Goal: Transaction & Acquisition: Purchase product/service

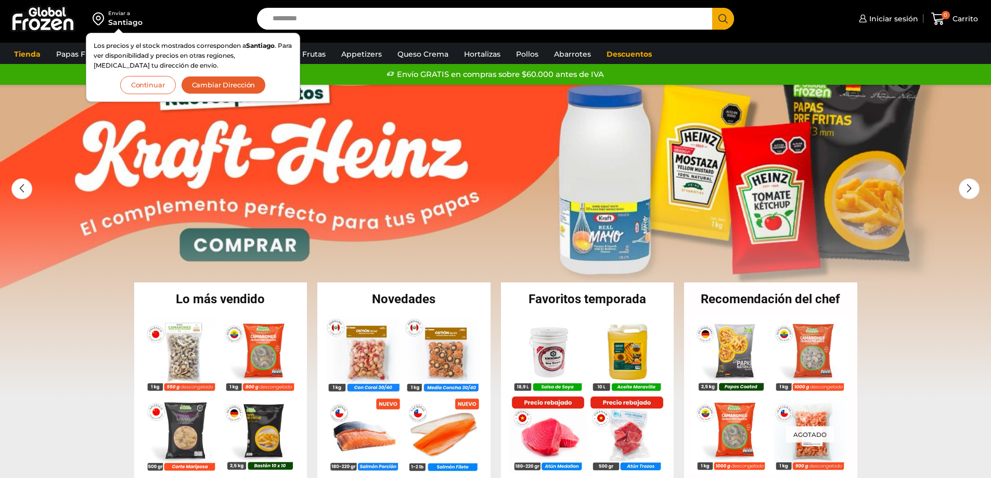
click at [148, 88] on button "Continuar" at bounding box center [148, 85] width 56 height 18
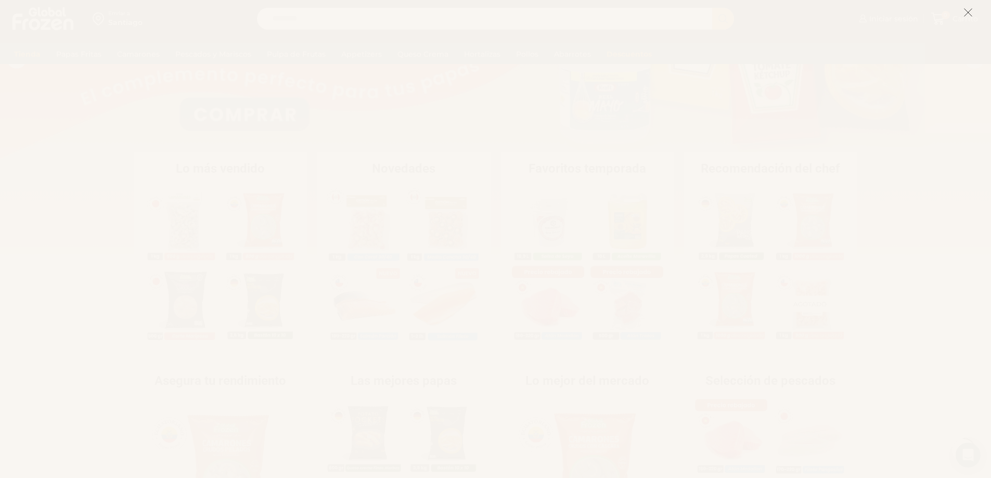
scroll to position [260, 0]
click at [968, 12] on icon at bounding box center [968, 12] width 9 height 9
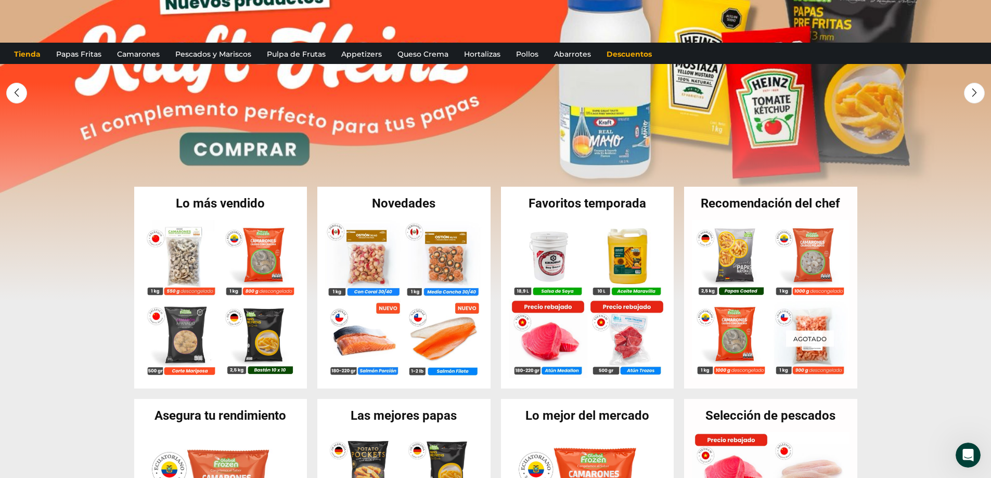
scroll to position [0, 0]
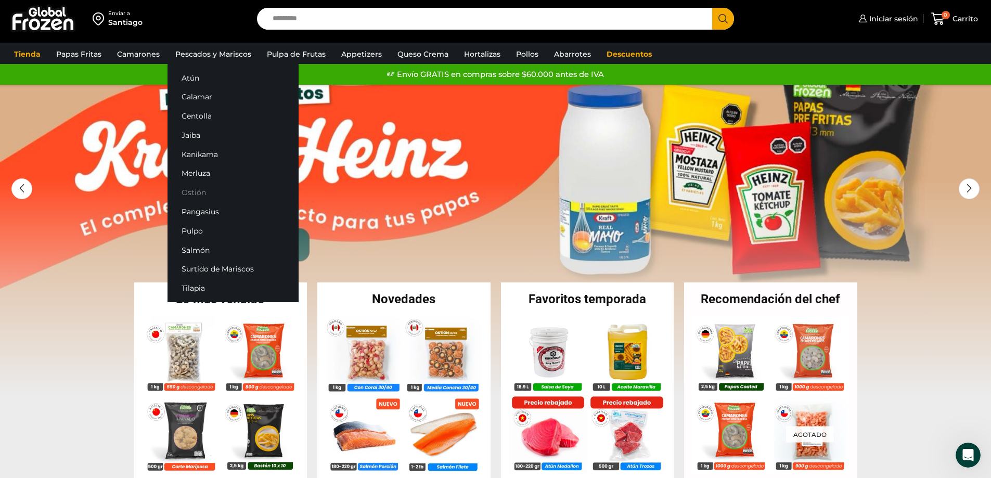
click at [195, 194] on link "Ostión" at bounding box center [233, 192] width 131 height 19
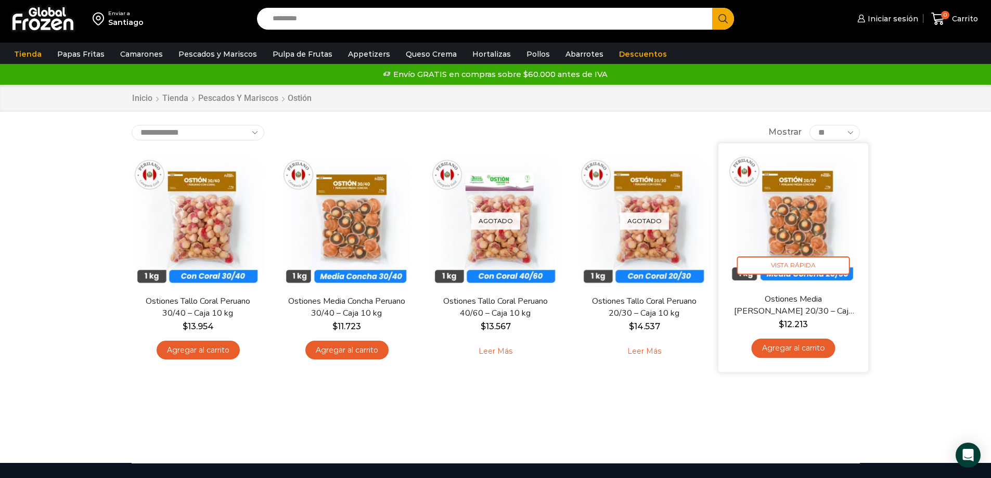
click at [802, 226] on img at bounding box center [794, 218] width 134 height 134
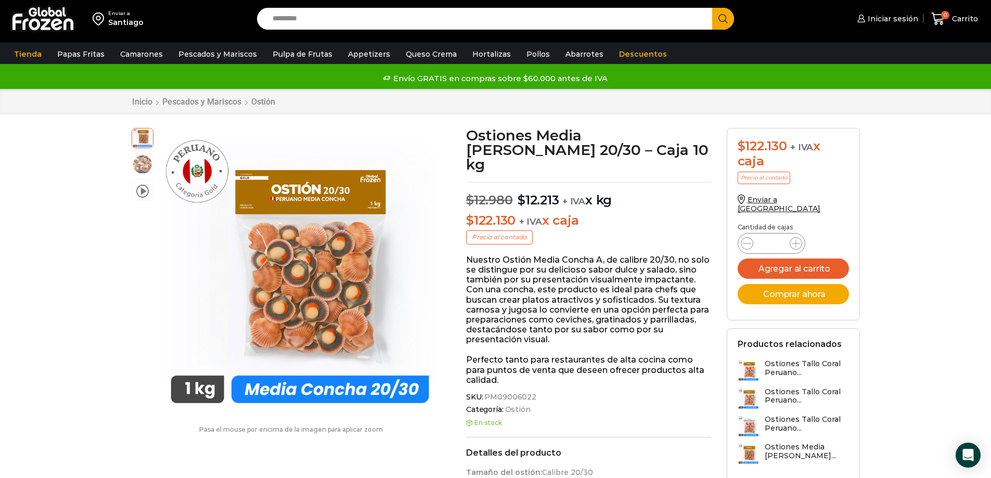
scroll to position [1, 0]
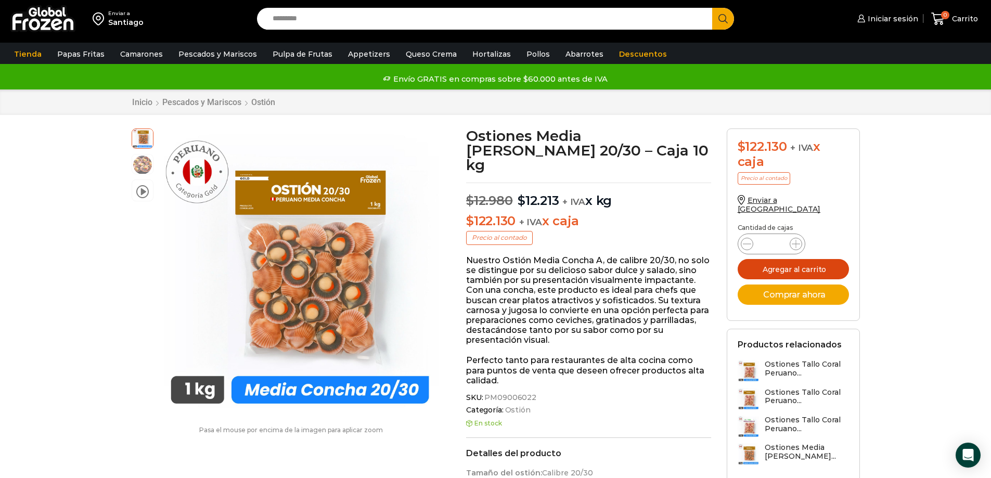
click at [796, 260] on button "Agregar al carrito" at bounding box center [793, 269] width 111 height 20
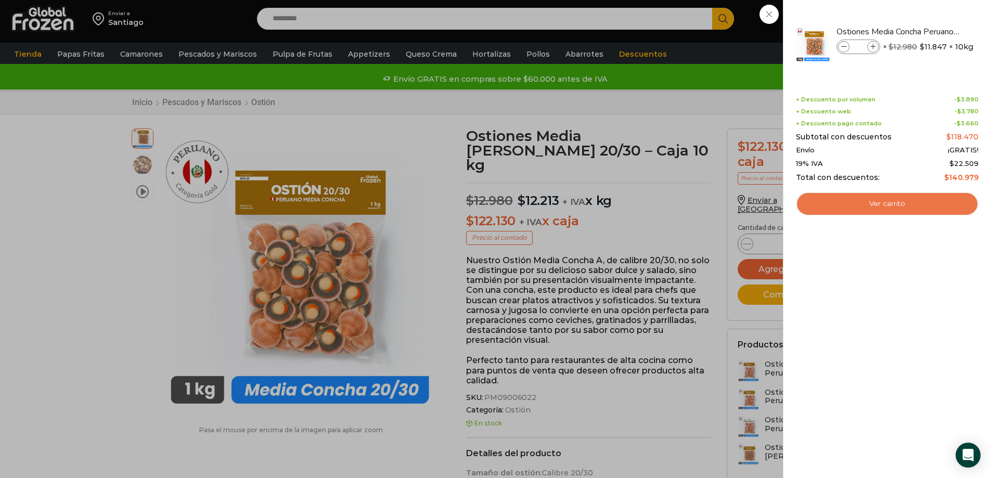
click at [886, 204] on link "Ver carrito" at bounding box center [887, 204] width 183 height 24
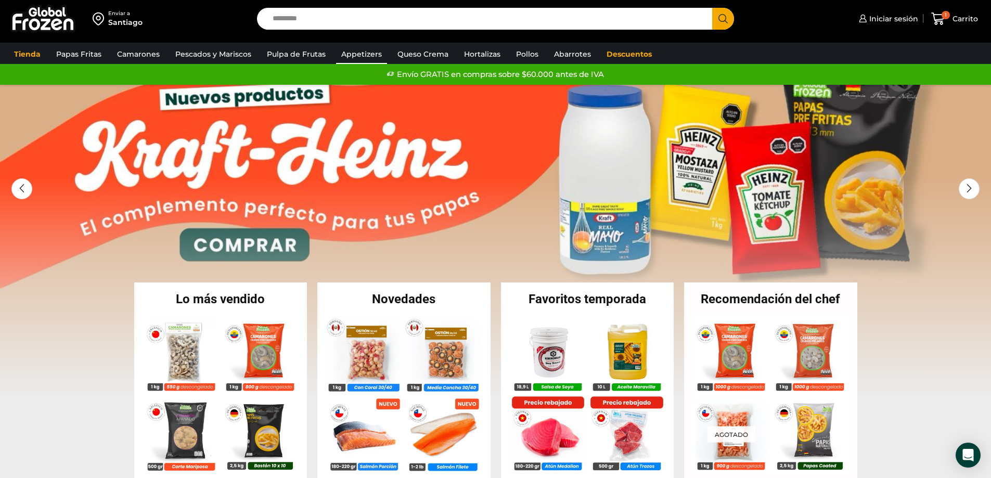
click at [362, 54] on link "Appetizers" at bounding box center [361, 54] width 51 height 20
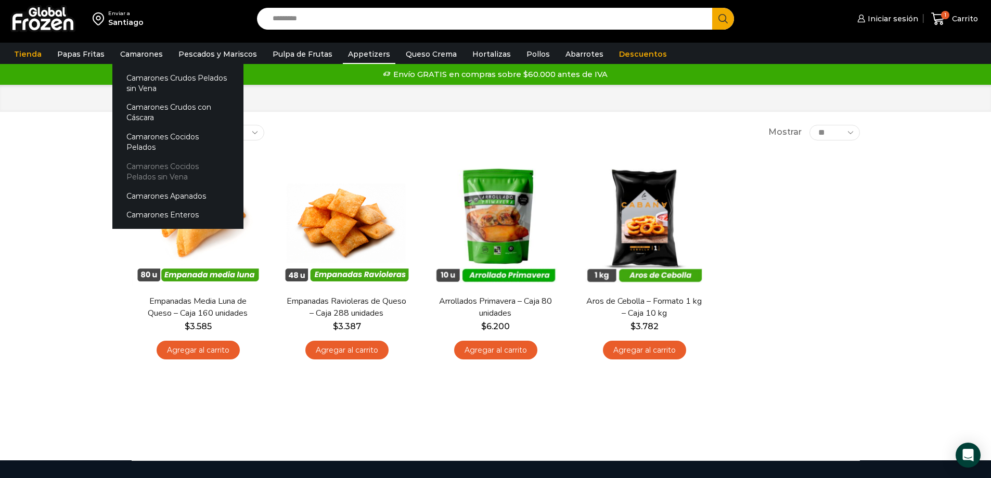
click at [142, 163] on link "Camarones Cocidos Pelados sin Vena" at bounding box center [177, 172] width 131 height 30
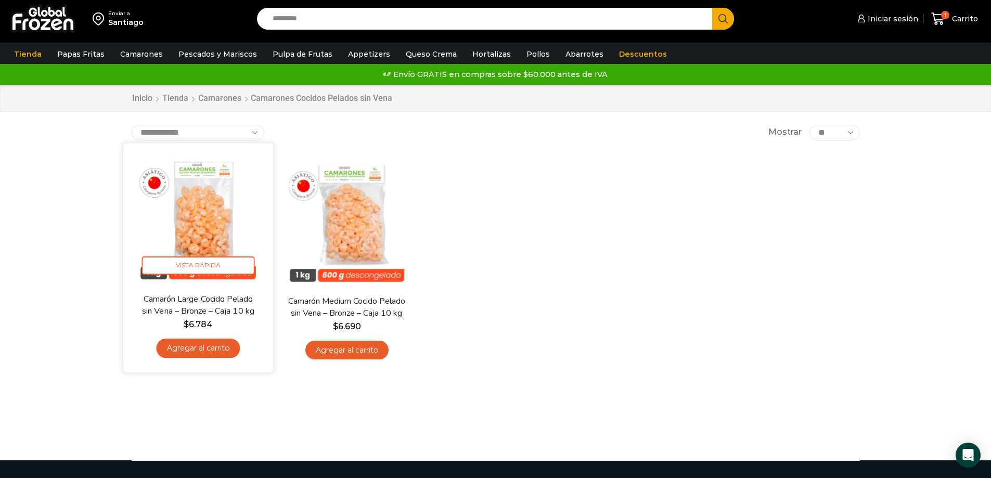
click at [196, 217] on img at bounding box center [198, 218] width 134 height 134
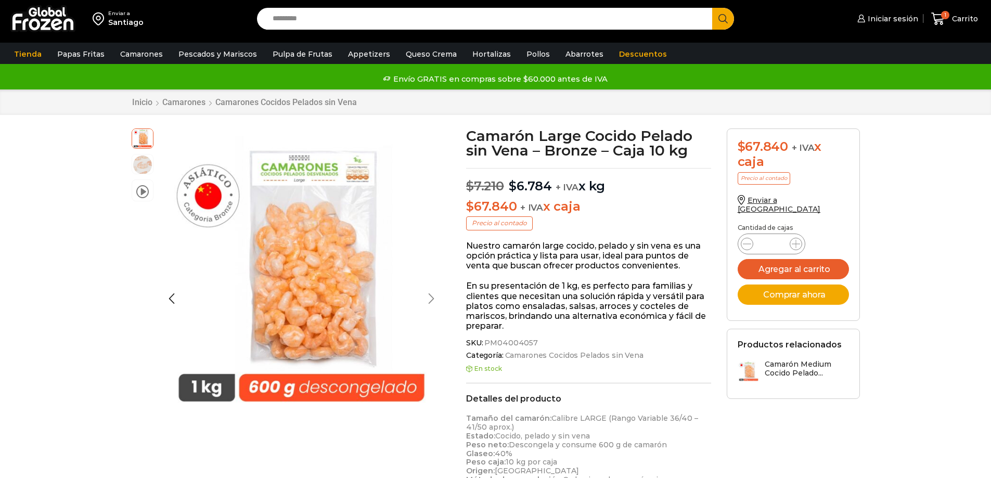
click at [436, 293] on div at bounding box center [294, 272] width 286 height 286
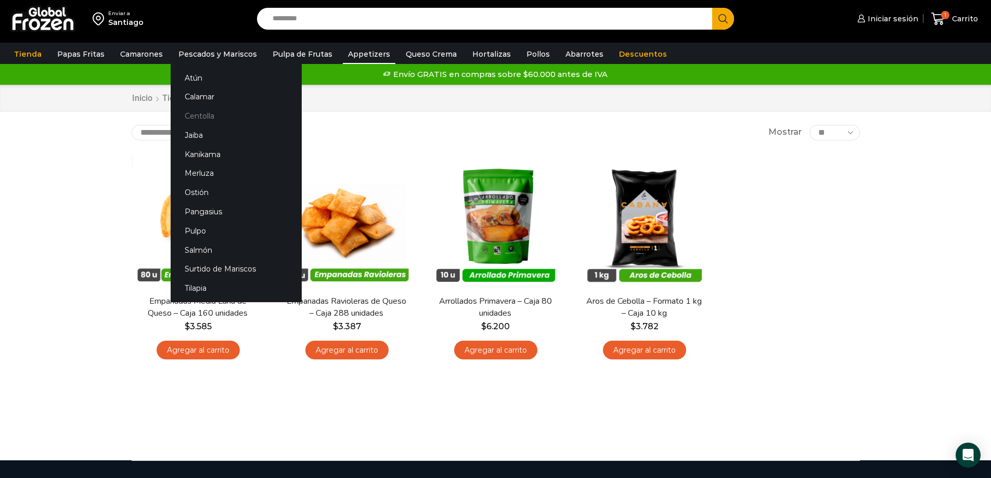
click at [205, 114] on link "Centolla" at bounding box center [236, 116] width 131 height 19
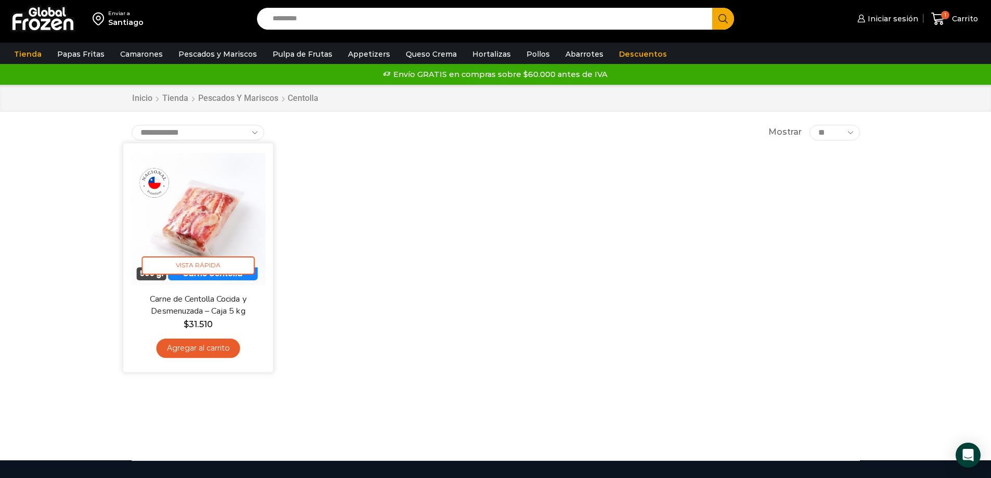
click at [208, 226] on img at bounding box center [198, 218] width 134 height 134
click at [209, 349] on link "Agregar al carrito" at bounding box center [198, 348] width 84 height 19
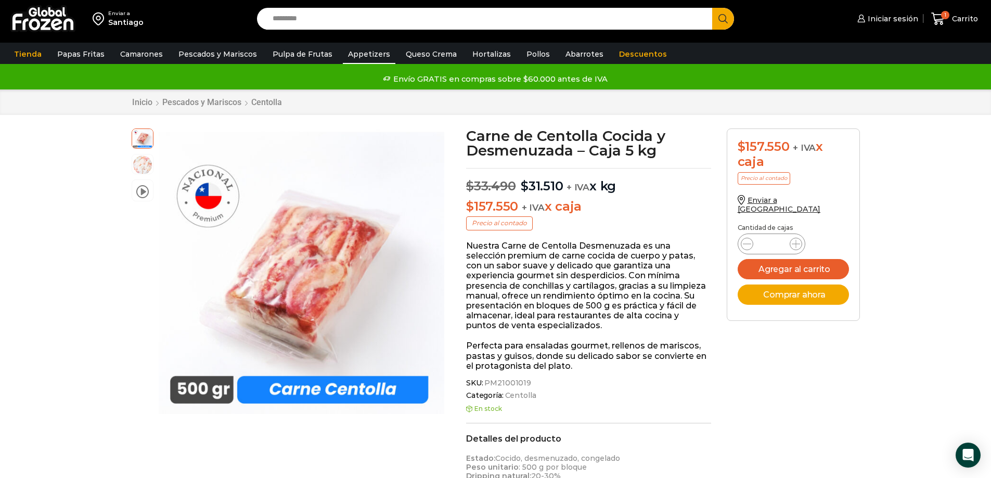
click at [351, 54] on link "Appetizers" at bounding box center [369, 54] width 53 height 20
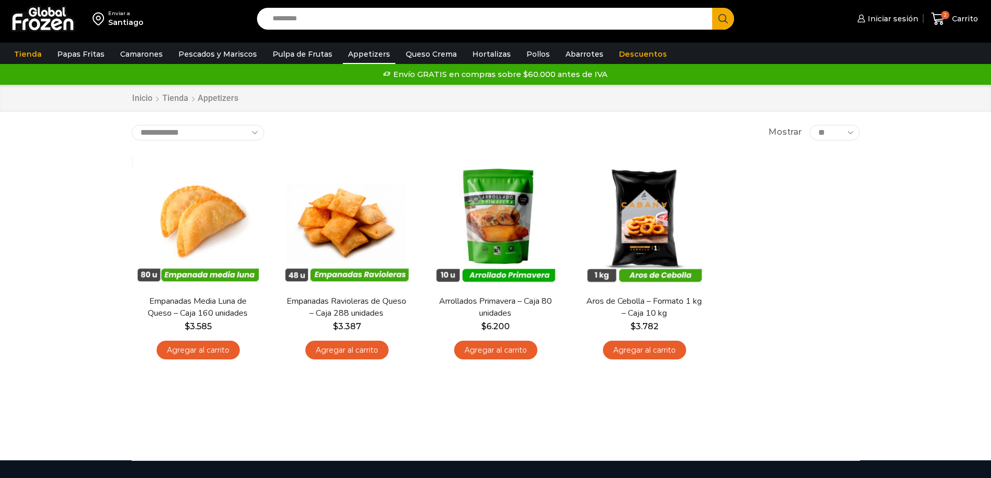
click at [427, 54] on link "Queso Crema" at bounding box center [431, 54] width 61 height 20
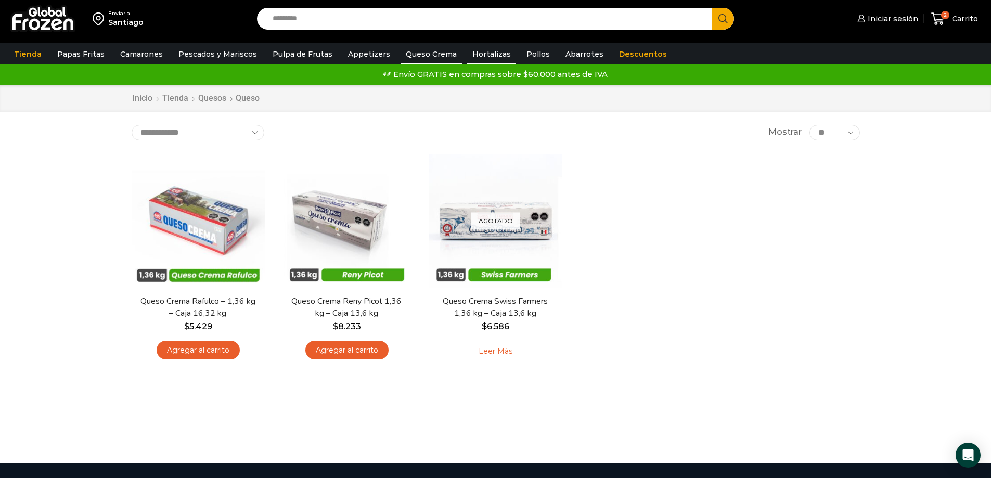
click at [478, 54] on link "Hortalizas" at bounding box center [491, 54] width 49 height 20
